Goal: Information Seeking & Learning: Learn about a topic

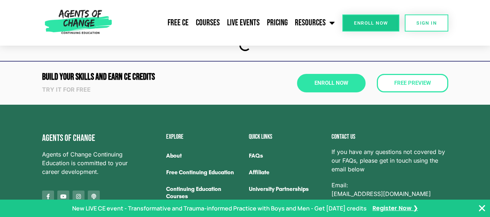
scroll to position [108, 0]
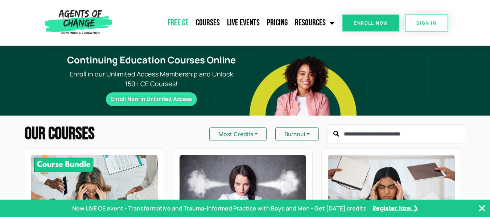
click at [178, 24] on link "Free CE" at bounding box center [178, 23] width 28 height 18
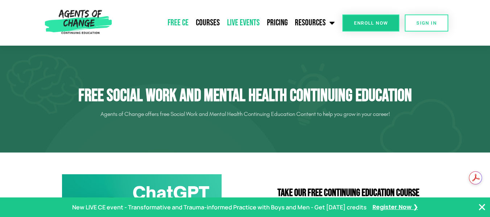
click at [238, 24] on link "Live Events" at bounding box center [244, 23] width 40 height 18
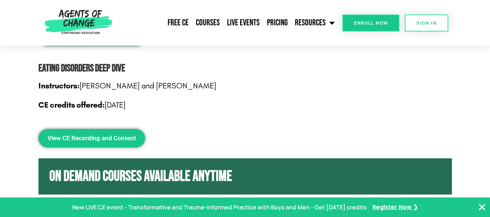
scroll to position [2540, 0]
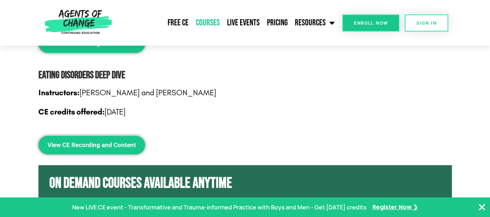
click at [210, 21] on link "Courses" at bounding box center [207, 23] width 31 height 18
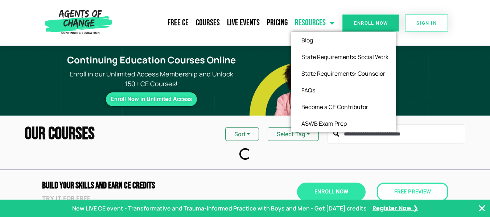
click at [315, 22] on link "Resources" at bounding box center [314, 23] width 47 height 18
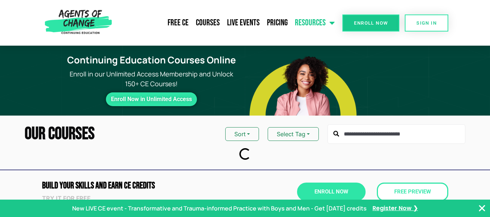
click at [317, 22] on link "Resources" at bounding box center [314, 23] width 47 height 18
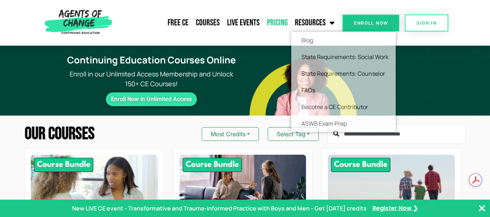
click at [286, 24] on link "Pricing" at bounding box center [277, 23] width 28 height 18
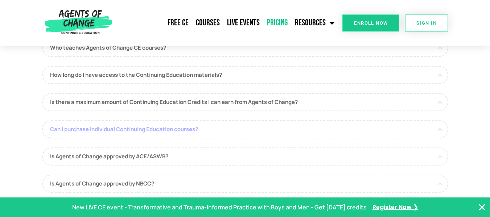
scroll to position [435, 0]
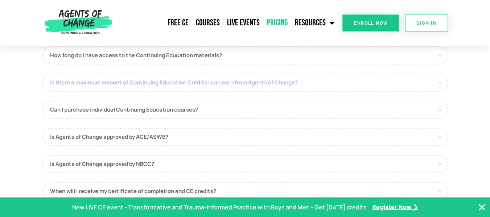
click at [316, 83] on link "Is there a maximum amount of Continuing Education Credits I can earn from Agent…" at bounding box center [245, 83] width 406 height 18
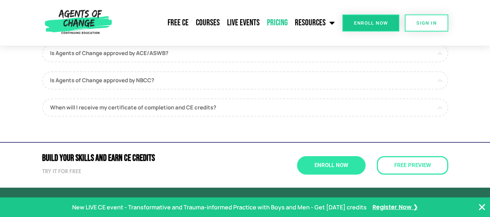
scroll to position [581, 0]
